Goal: Check status: Check status

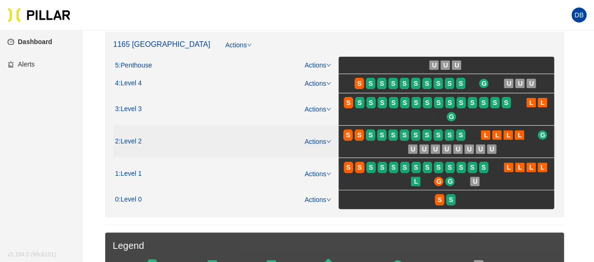
scroll to position [94, 0]
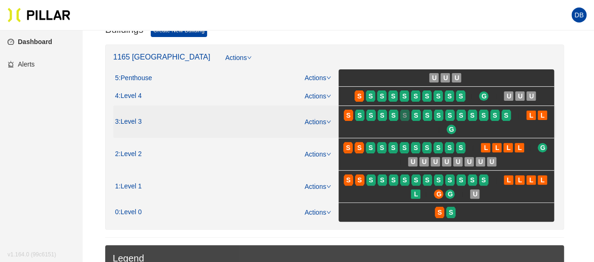
click at [406, 117] on span "S" at bounding box center [404, 115] width 4 height 10
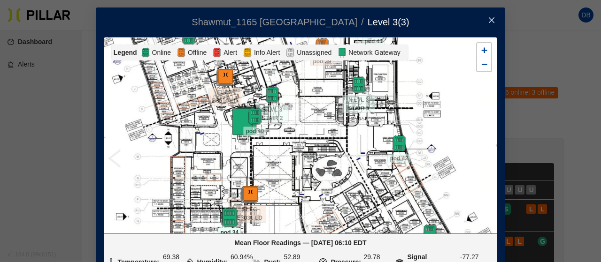
click at [224, 216] on img at bounding box center [229, 218] width 20 height 20
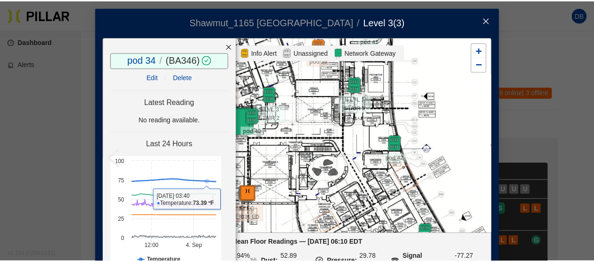
scroll to position [43, 0]
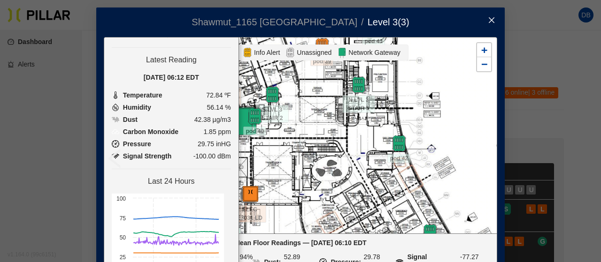
click at [488, 18] on icon "close" at bounding box center [492, 20] width 8 height 8
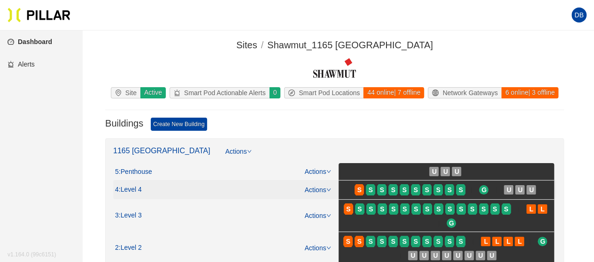
click at [410, 189] on span "S" at bounding box center [404, 190] width 11 height 15
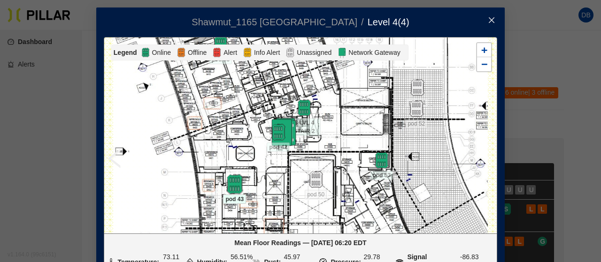
click at [229, 186] on img at bounding box center [234, 185] width 20 height 20
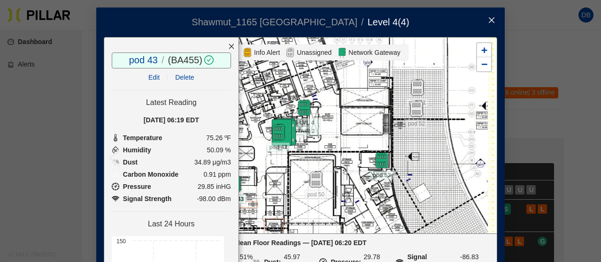
click at [488, 17] on icon "close" at bounding box center [492, 20] width 8 height 8
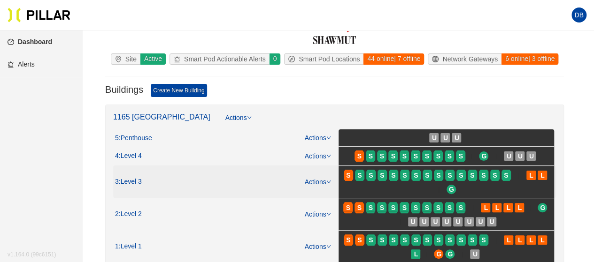
scroll to position [94, 0]
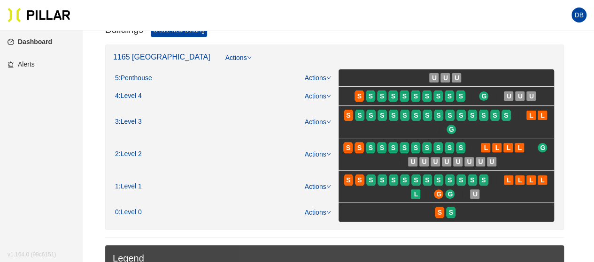
click at [381, 147] on span "S" at bounding box center [382, 148] width 4 height 10
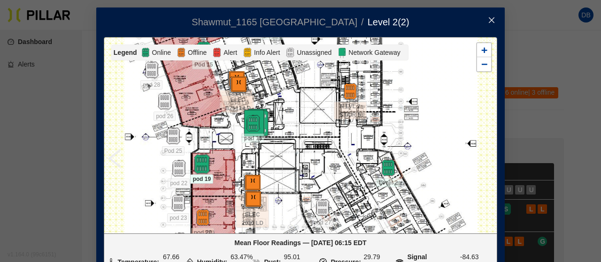
click at [195, 167] on img at bounding box center [201, 164] width 20 height 20
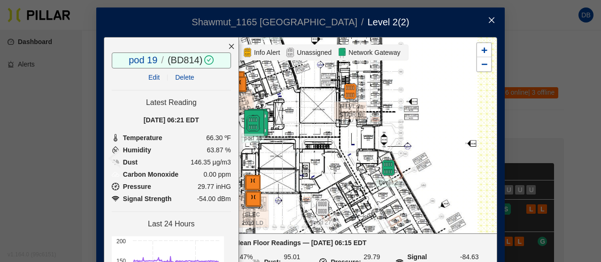
click at [489, 22] on icon "close" at bounding box center [491, 20] width 6 height 6
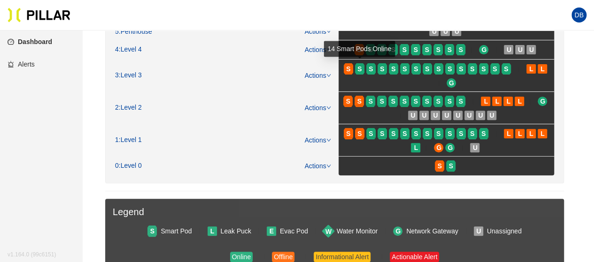
scroll to position [141, 0]
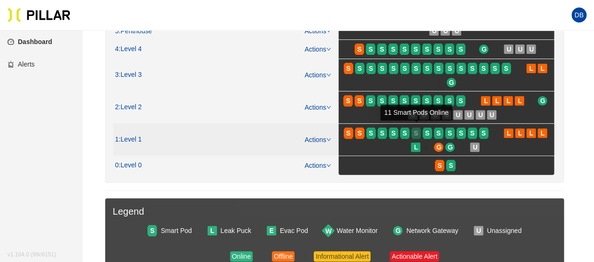
click at [413, 132] on span "S" at bounding box center [415, 133] width 4 height 10
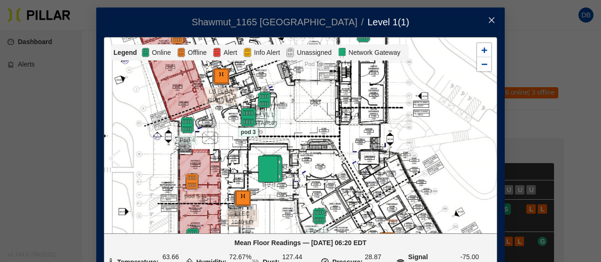
click at [242, 120] on img at bounding box center [248, 117] width 20 height 20
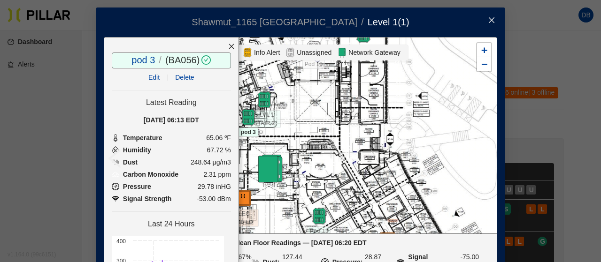
click at [228, 45] on icon "close" at bounding box center [231, 46] width 7 height 7
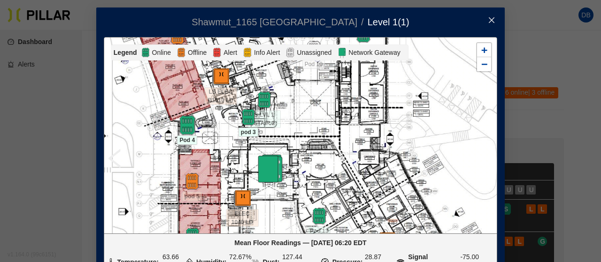
click at [185, 128] on img at bounding box center [187, 125] width 20 height 20
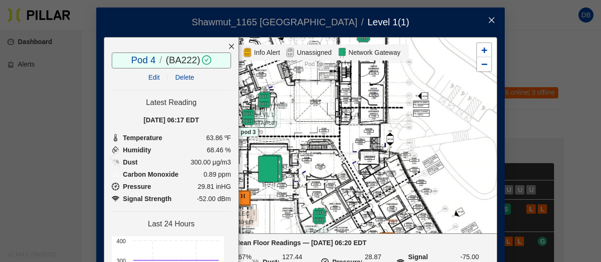
click at [228, 44] on icon "close" at bounding box center [231, 46] width 7 height 7
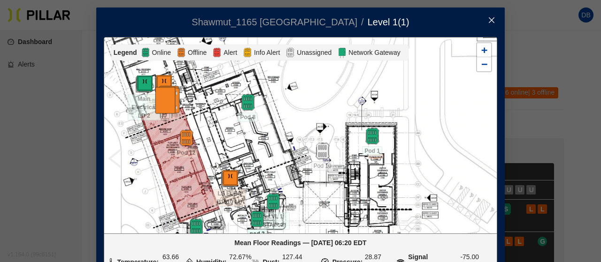
drag, startPoint x: 218, startPoint y: 121, endPoint x: 227, endPoint y: 224, distance: 103.2
click at [227, 224] on div at bounding box center [300, 136] width 392 height 196
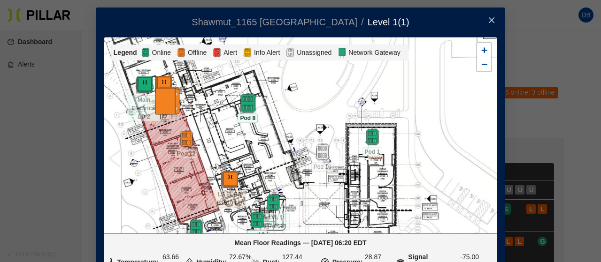
click at [247, 98] on img at bounding box center [247, 103] width 20 height 20
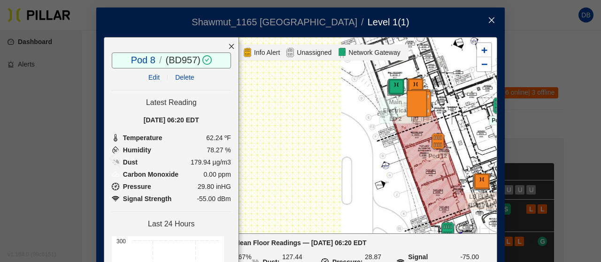
drag, startPoint x: 294, startPoint y: 113, endPoint x: 519, endPoint y: 122, distance: 224.9
click at [519, 122] on div "Shawmut_1165 [PERSON_NAME] / Level 1 ( 1 ) / Pod 8 / ( BD957 ) / Edit Delete La…" at bounding box center [300, 131] width 601 height 262
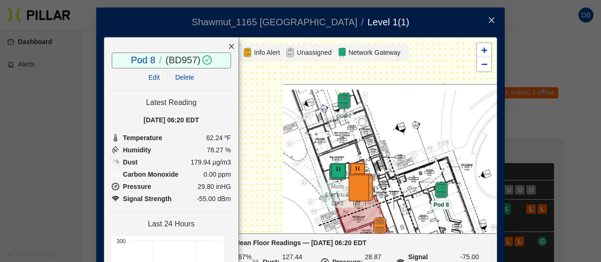
drag, startPoint x: 392, startPoint y: 100, endPoint x: 396, endPoint y: 169, distance: 68.6
click at [396, 169] on div at bounding box center [300, 136] width 392 height 196
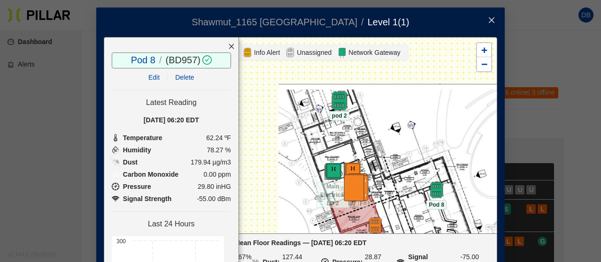
click at [333, 99] on img at bounding box center [339, 101] width 20 height 20
click at [490, 21] on icon "close" at bounding box center [492, 20] width 8 height 8
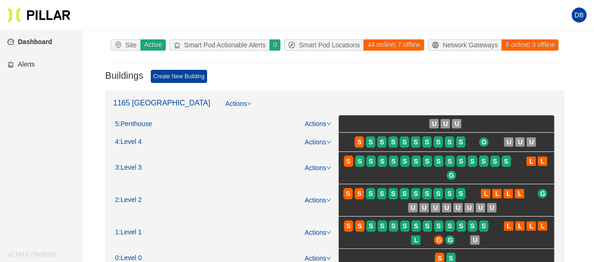
scroll to position [94, 0]
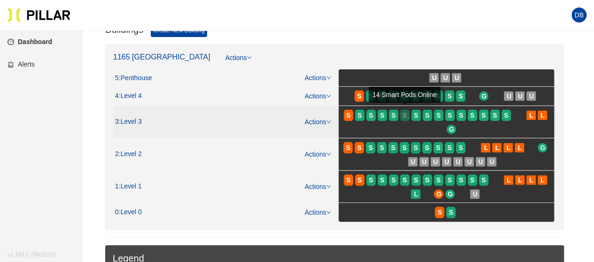
click at [403, 115] on span "S" at bounding box center [404, 115] width 4 height 10
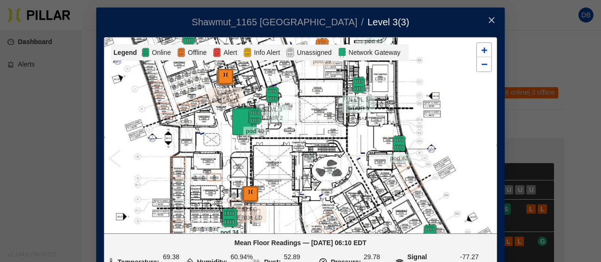
click at [223, 215] on img at bounding box center [229, 218] width 20 height 20
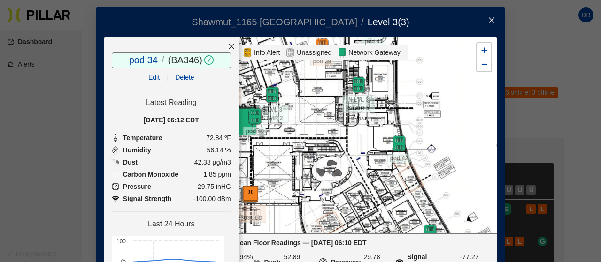
click at [228, 49] on icon "close" at bounding box center [231, 46] width 7 height 7
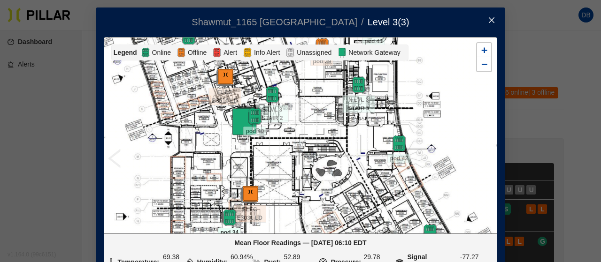
click at [491, 20] on icon "close" at bounding box center [492, 20] width 8 height 8
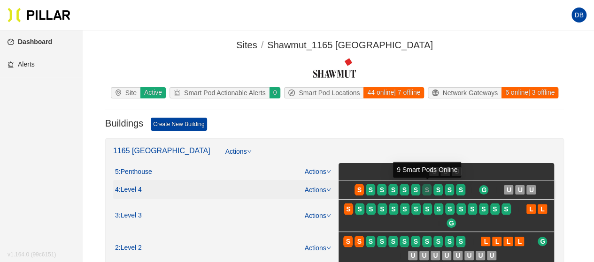
click at [424, 187] on div "S" at bounding box center [426, 190] width 9 height 8
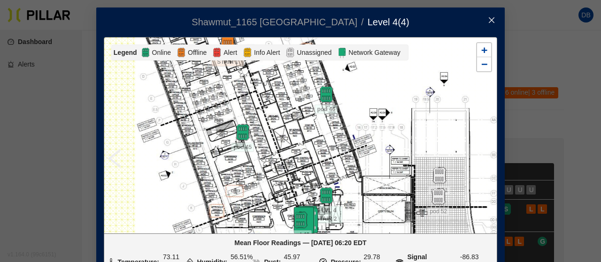
drag, startPoint x: 256, startPoint y: 93, endPoint x: 278, endPoint y: 183, distance: 91.8
click at [278, 183] on div at bounding box center [300, 136] width 392 height 196
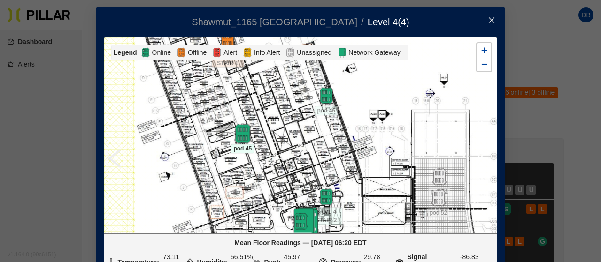
click at [240, 128] on img at bounding box center [242, 134] width 20 height 20
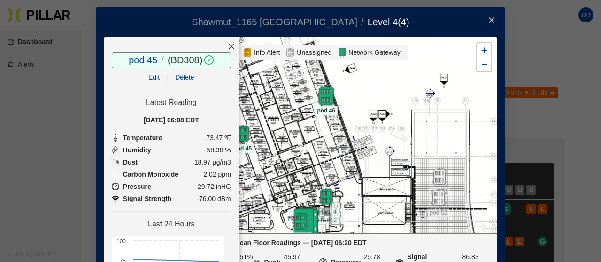
click at [325, 95] on img at bounding box center [326, 96] width 20 height 20
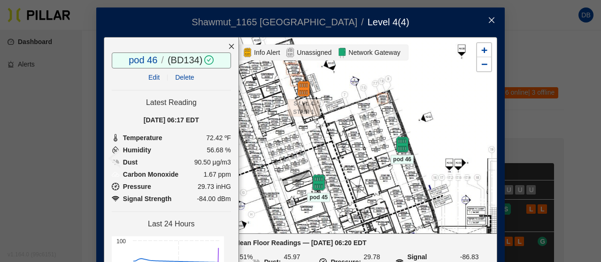
drag, startPoint x: 298, startPoint y: 138, endPoint x: 374, endPoint y: 187, distance: 90.3
click at [374, 187] on div at bounding box center [300, 136] width 392 height 196
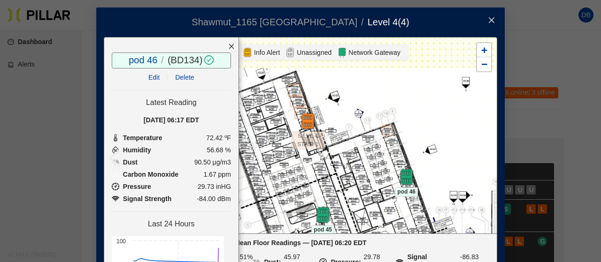
drag, startPoint x: 323, startPoint y: 130, endPoint x: 321, endPoint y: 113, distance: 17.4
click at [318, 116] on div at bounding box center [300, 136] width 392 height 196
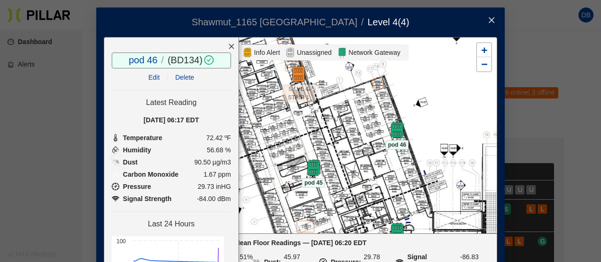
click at [482, 16] on span "Close" at bounding box center [491, 21] width 26 height 26
